Goal: Information Seeking & Learning: Check status

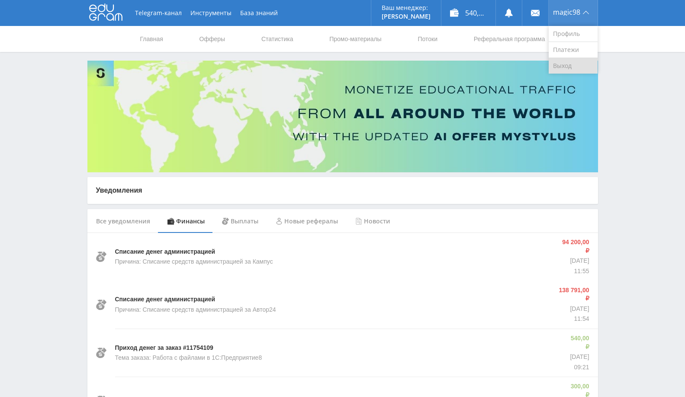
click at [568, 66] on link "Выход" at bounding box center [573, 66] width 49 height 16
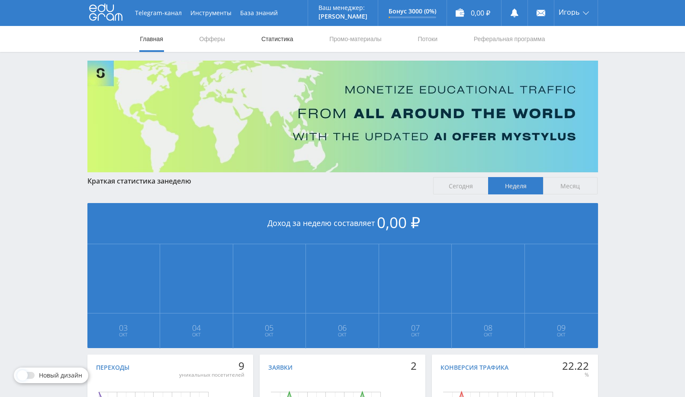
click at [286, 40] on link "Статистика" at bounding box center [278, 39] width 34 height 26
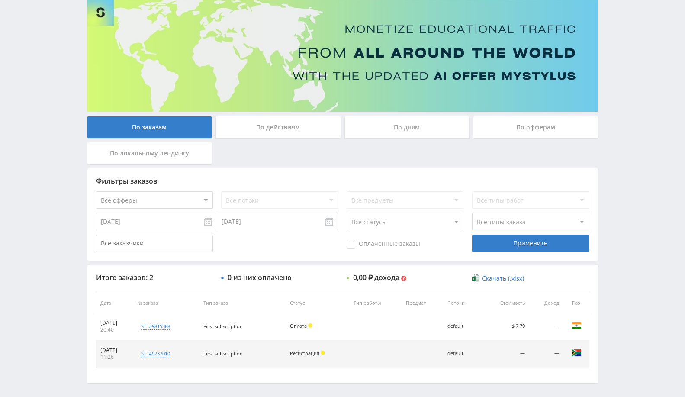
scroll to position [93, 0]
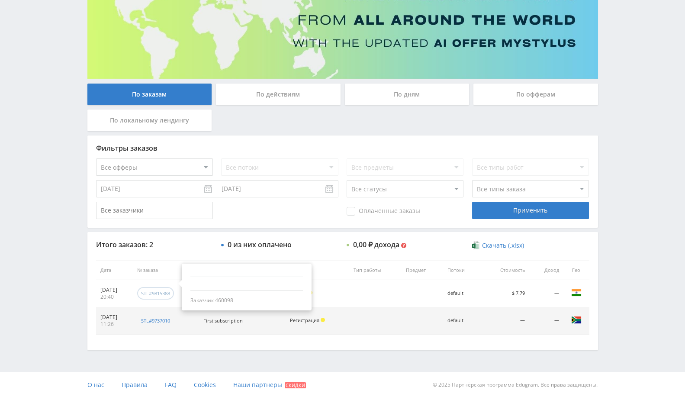
click at [170, 296] on div "stl#9815388" at bounding box center [155, 293] width 37 height 13
click at [222, 297] on div "Заказчик 460098" at bounding box center [246, 300] width 113 height 7
click at [223, 297] on div "Заказчик 460098" at bounding box center [246, 300] width 113 height 7
click at [246, 299] on div "Заказчик 460098" at bounding box center [246, 300] width 113 height 7
click at [105, 300] on td "08.10.2025 20:40" at bounding box center [114, 293] width 37 height 27
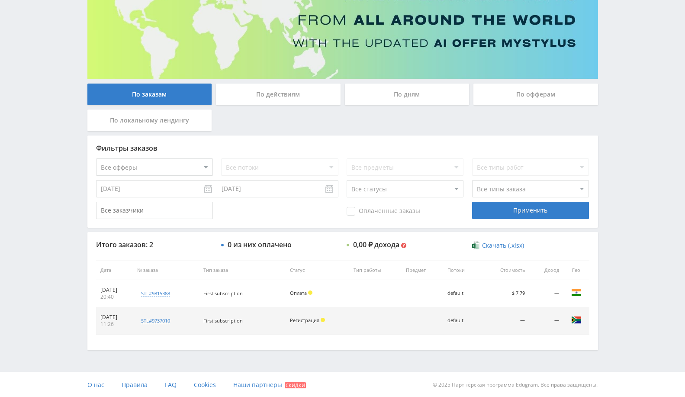
click at [162, 193] on input "02.10.2025" at bounding box center [156, 188] width 121 height 17
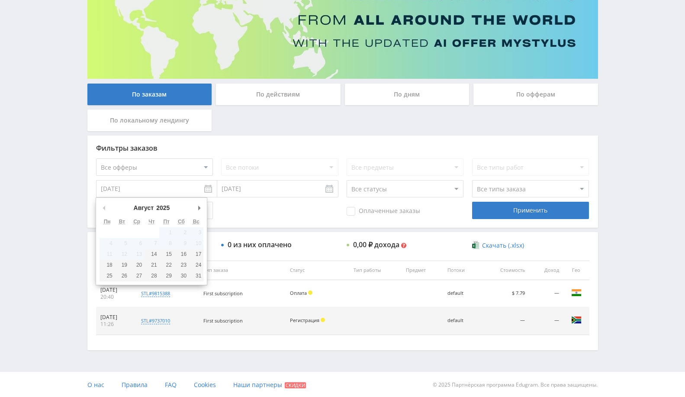
click at [104, 204] on button "Предыдущий месяц" at bounding box center [104, 207] width 9 height 13
type input "14.08.2025"
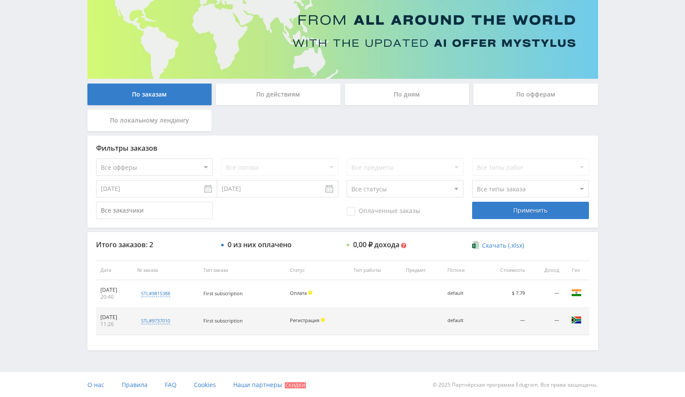
click at [290, 189] on input "[DATE]" at bounding box center [277, 188] width 121 height 17
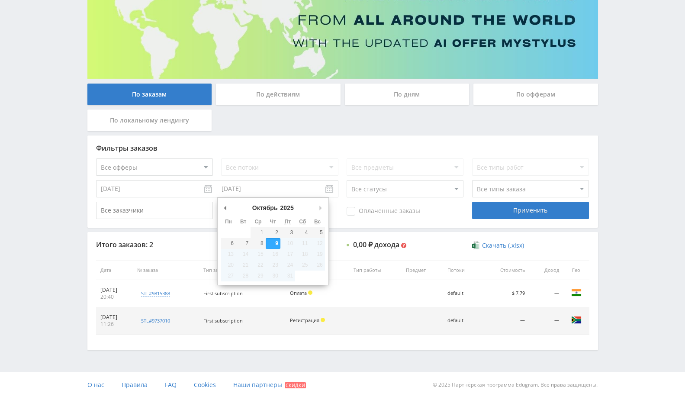
click at [274, 249] on td "16" at bounding box center [273, 254] width 15 height 11
click at [506, 214] on div "Применить" at bounding box center [530, 210] width 117 height 17
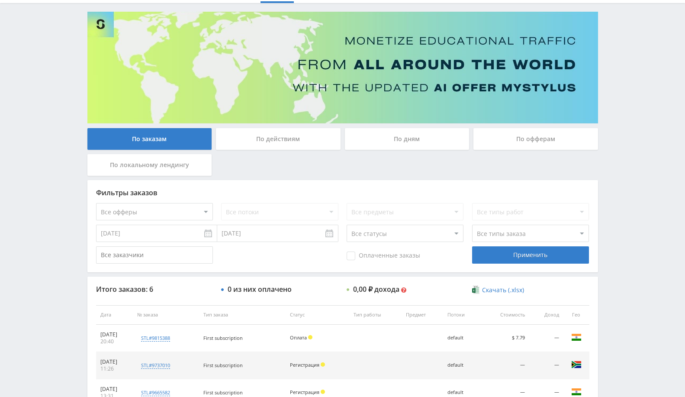
scroll to position [96, 0]
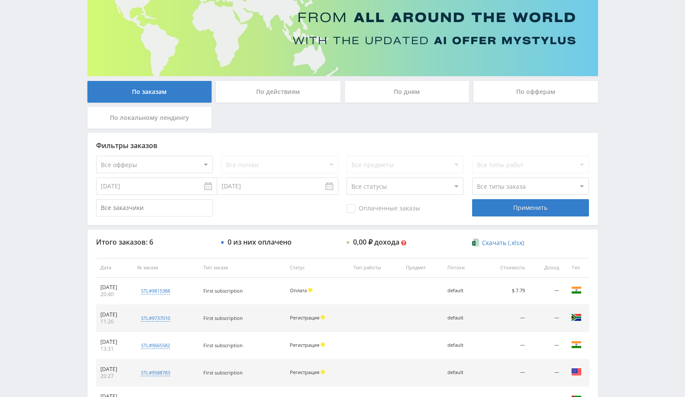
click at [555, 99] on div "По офферам" at bounding box center [535, 92] width 125 height 22
click at [0, 0] on input "По офферам" at bounding box center [0, 0] width 0 height 0
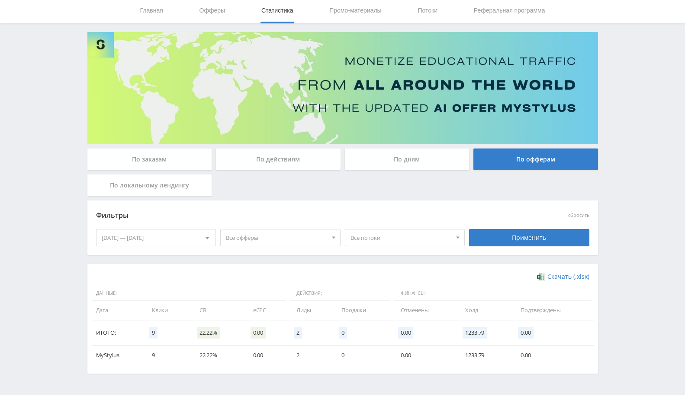
scroll to position [52, 0]
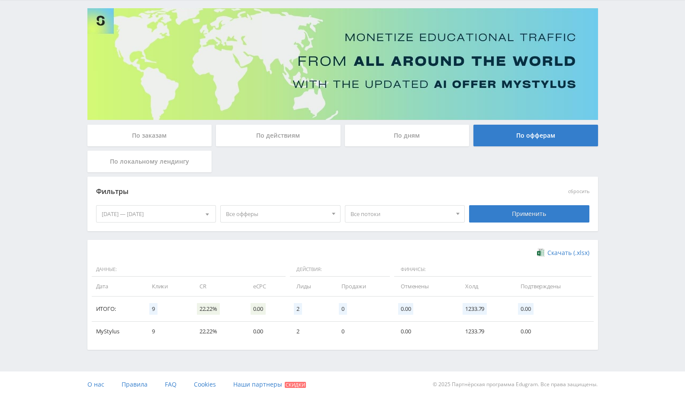
click at [305, 136] on div "По действиям" at bounding box center [278, 136] width 125 height 22
click at [0, 0] on input "По действиям" at bounding box center [0, 0] width 0 height 0
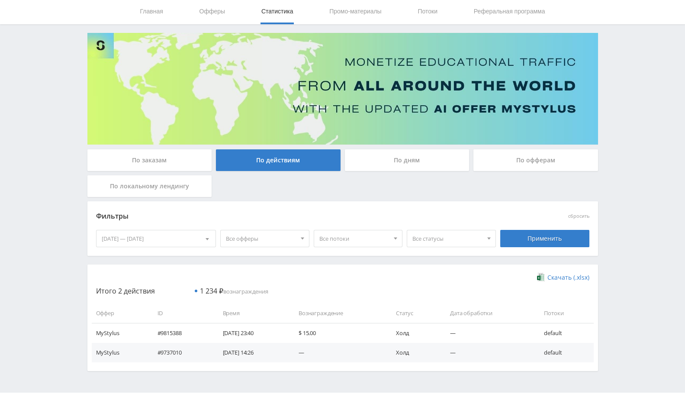
scroll to position [49, 0]
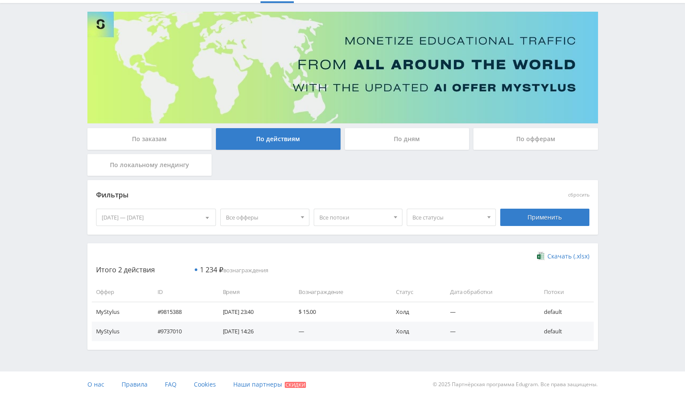
click at [412, 140] on div "По дням" at bounding box center [407, 139] width 125 height 22
click at [0, 0] on input "По дням" at bounding box center [0, 0] width 0 height 0
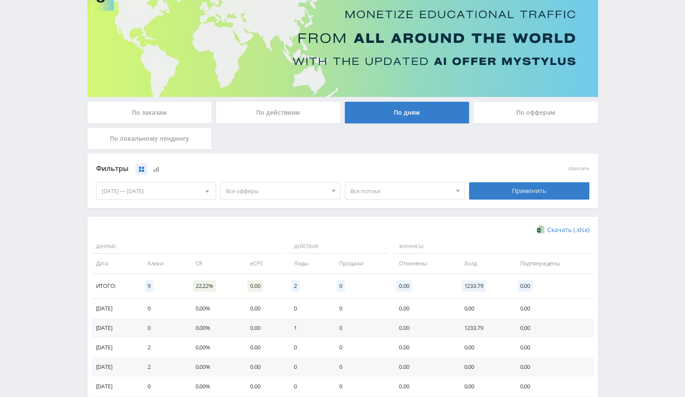
scroll to position [169, 0]
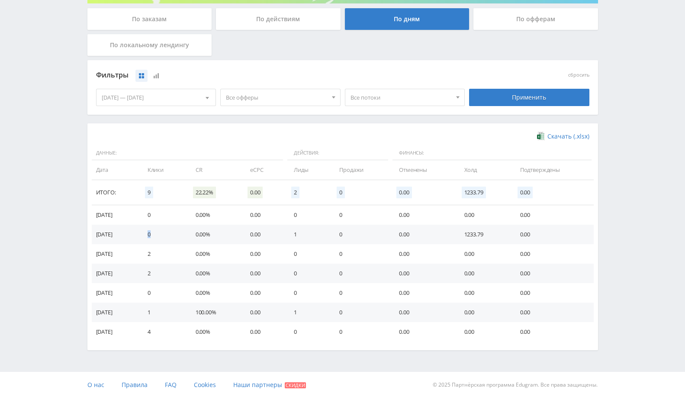
drag, startPoint x: 154, startPoint y: 231, endPoint x: 170, endPoint y: 231, distance: 15.6
click at [170, 231] on td "0" at bounding box center [163, 234] width 48 height 19
click at [170, 232] on td "0" at bounding box center [163, 234] width 48 height 19
click at [305, 235] on td "1" at bounding box center [307, 234] width 45 height 19
click at [299, 251] on td "0" at bounding box center [307, 253] width 45 height 19
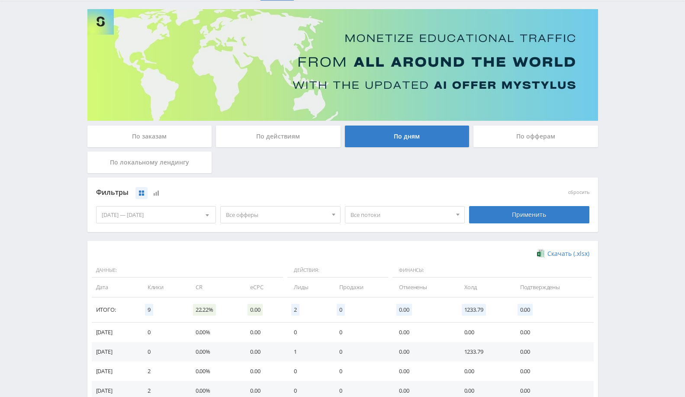
scroll to position [0, 0]
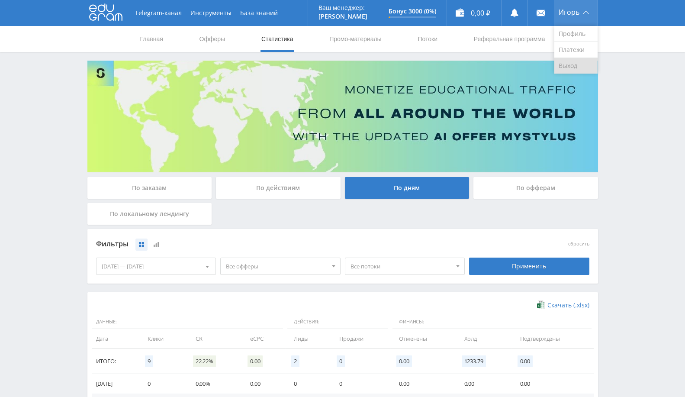
click at [572, 62] on link "Выход" at bounding box center [575, 66] width 43 height 16
